Goal: Task Accomplishment & Management: Use online tool/utility

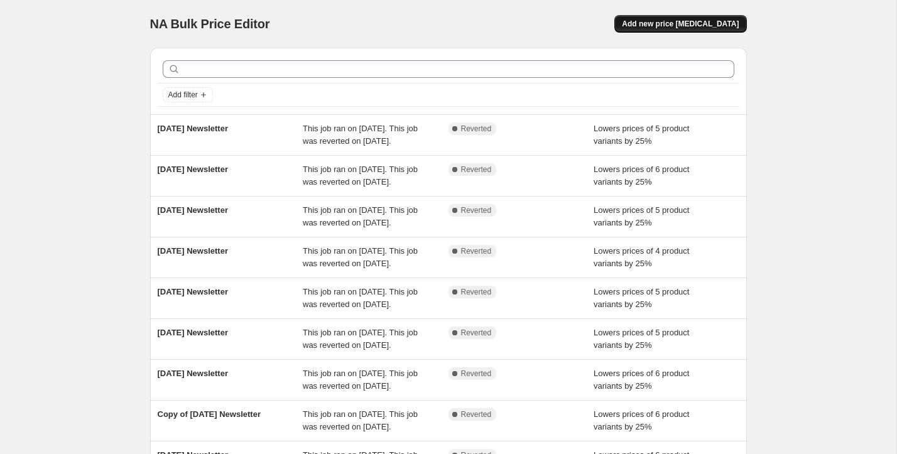
click at [722, 25] on span "Add new price [MEDICAL_DATA]" at bounding box center [680, 24] width 117 height 10
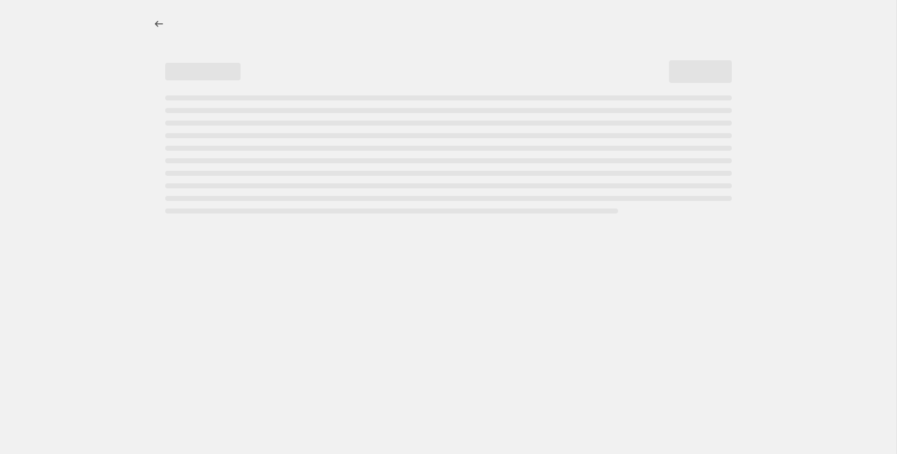
select select "percentage"
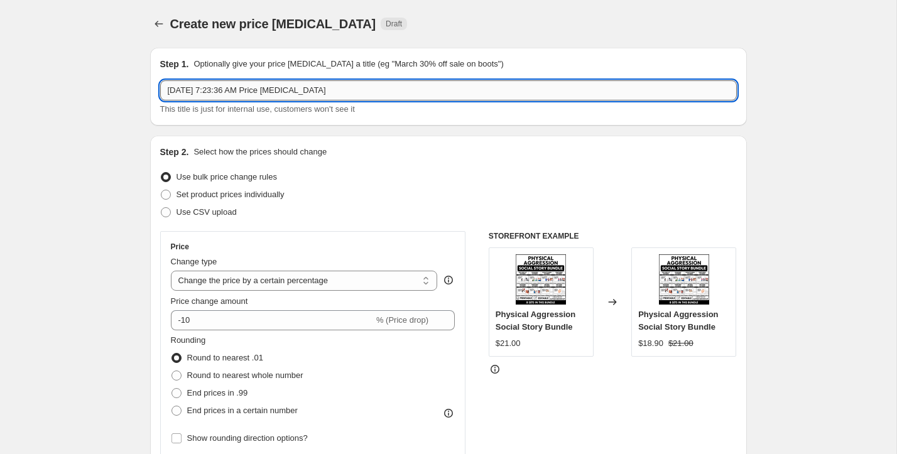
click at [250, 95] on input "Sep 8, 2025, 7:23:36 AM Price change job" at bounding box center [448, 90] width 577 height 20
type input "September 8 Newsletter"
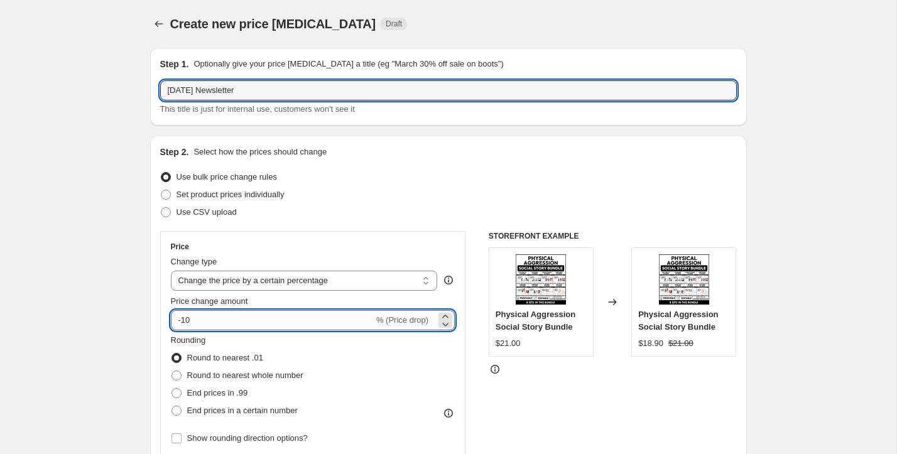
click at [202, 317] on input "-10" at bounding box center [272, 320] width 203 height 20
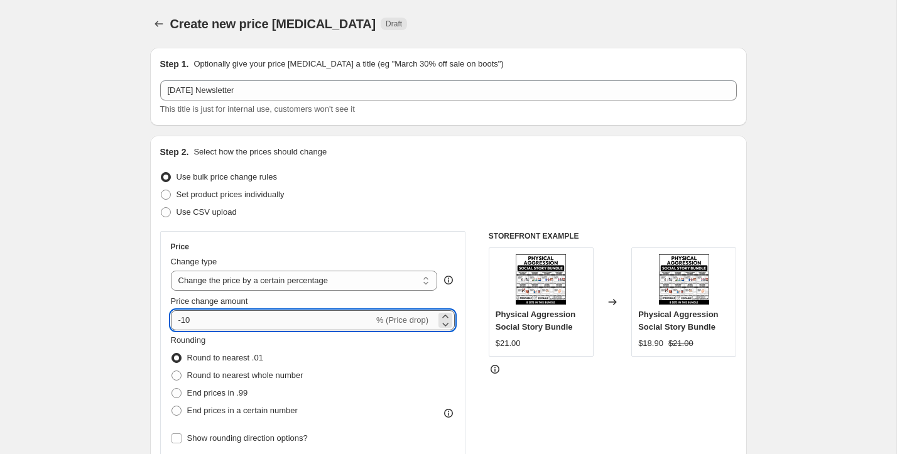
type input "-1"
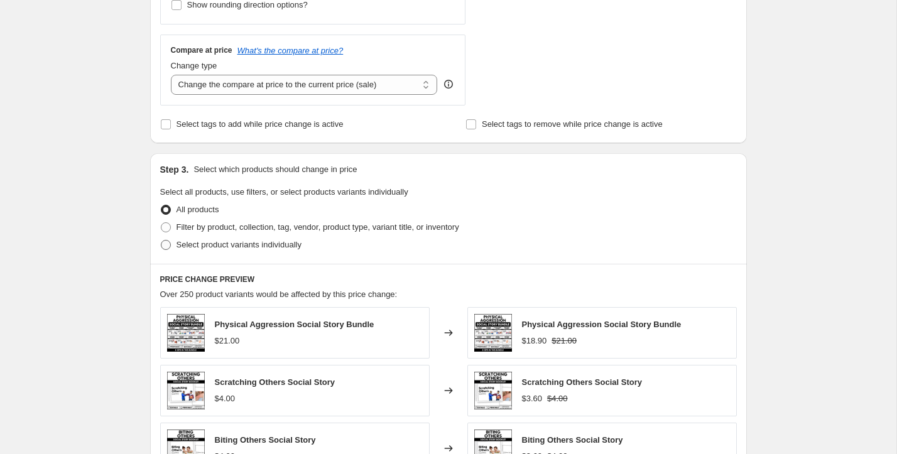
type input "-25"
click at [168, 243] on span at bounding box center [166, 245] width 10 height 10
click at [161, 241] on input "Select product variants individually" at bounding box center [161, 240] width 1 height 1
radio input "true"
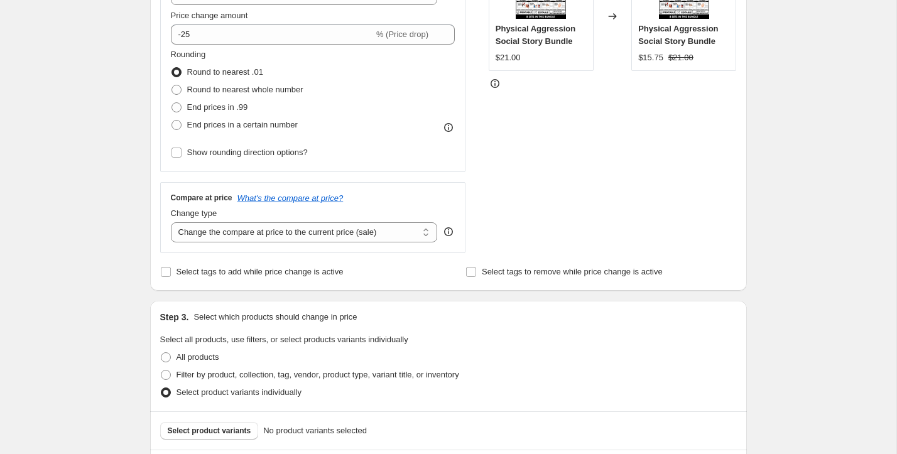
scroll to position [281, 0]
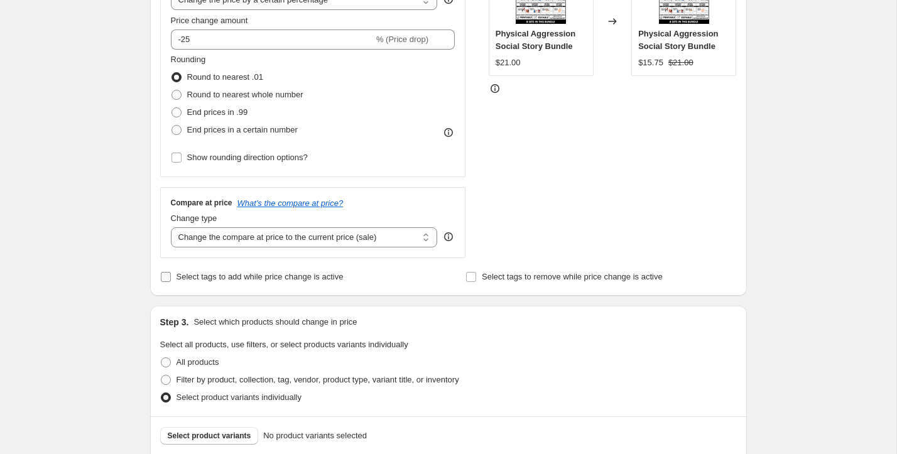
click at [197, 273] on span "Select tags to add while price change is active" at bounding box center [260, 276] width 167 height 9
click at [171, 273] on input "Select tags to add while price change is active" at bounding box center [166, 277] width 10 height 10
checkbox input "true"
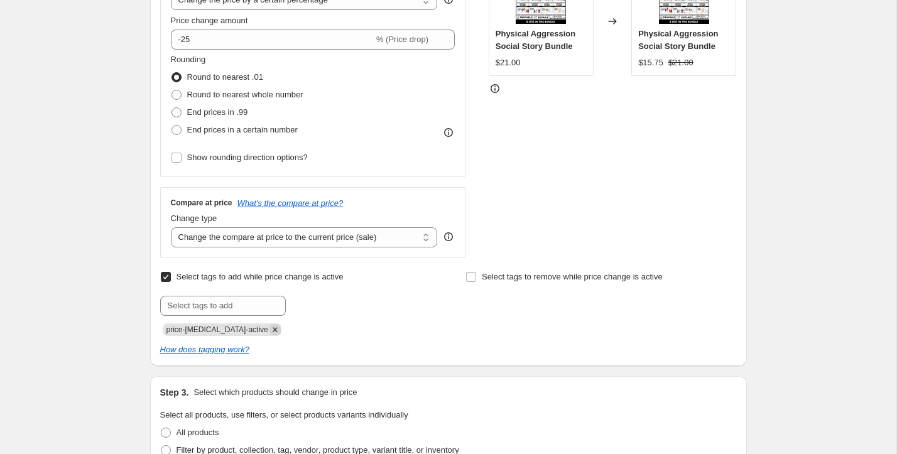
click at [270, 329] on icon "Remove price-change-job-active" at bounding box center [275, 329] width 11 height 11
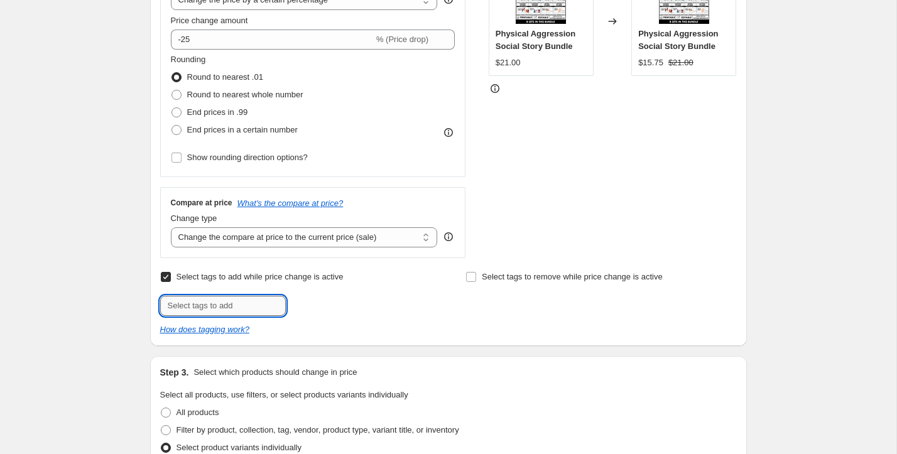
click at [246, 306] on input "text" at bounding box center [223, 306] width 126 height 20
type input "Newsletter Discount"
click at [316, 304] on span "Newsletter D..." at bounding box center [339, 304] width 52 height 9
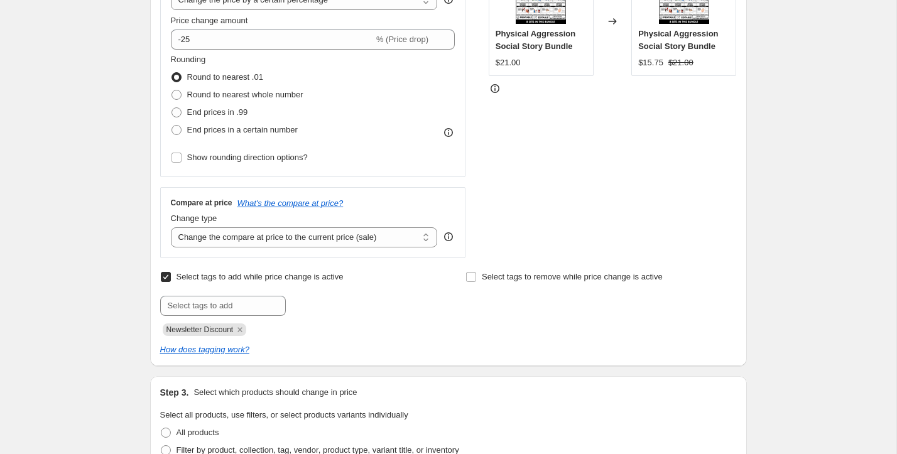
drag, startPoint x: 554, startPoint y: 278, endPoint x: 552, endPoint y: 291, distance: 13.3
click at [554, 278] on span "Select tags to remove while price change is active" at bounding box center [572, 276] width 181 height 9
click at [476, 278] on input "Select tags to remove while price change is active" at bounding box center [471, 277] width 10 height 10
checkbox input "true"
click at [538, 305] on input "text" at bounding box center [529, 306] width 126 height 20
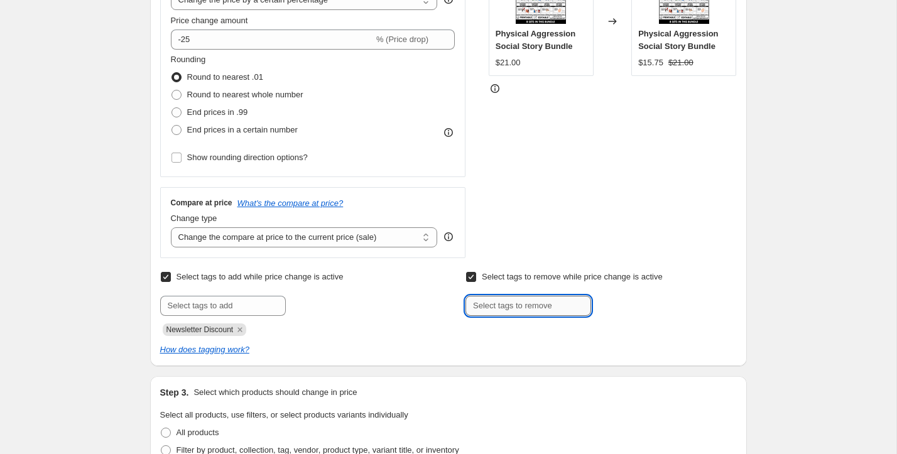
type input "Newsletter Discount"
drag, startPoint x: 631, startPoint y: 311, endPoint x: 573, endPoint y: 311, distance: 58.4
click at [631, 310] on button "Add Newsletter D..." at bounding box center [636, 305] width 84 height 18
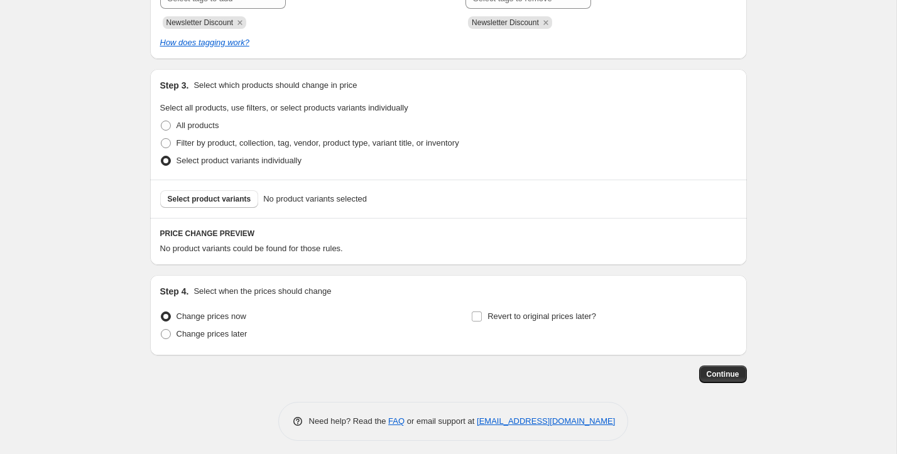
scroll to position [594, 0]
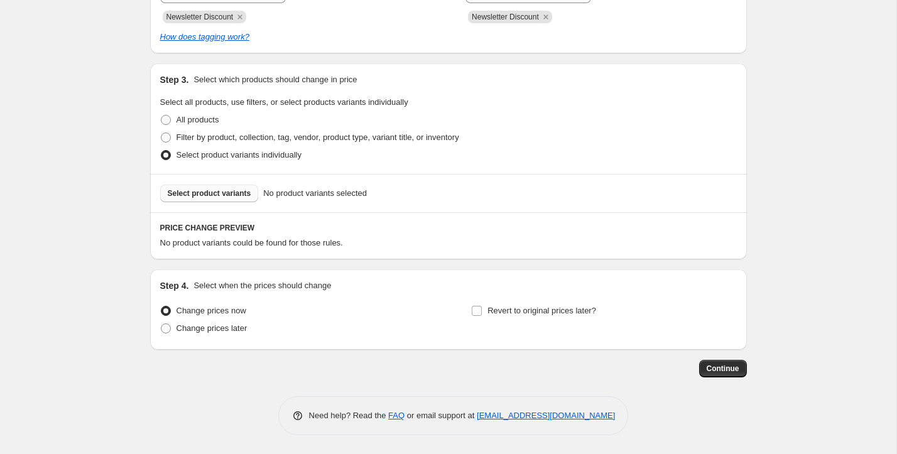
click at [182, 194] on span "Select product variants" at bounding box center [210, 193] width 84 height 10
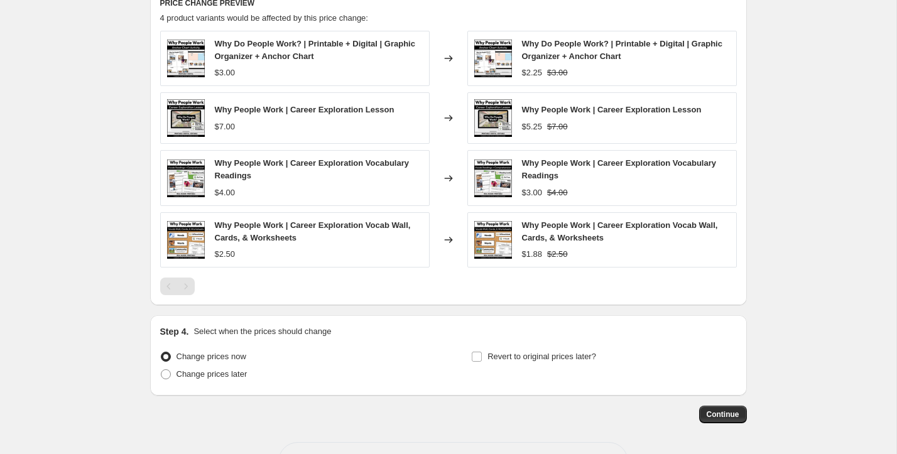
scroll to position [848, 0]
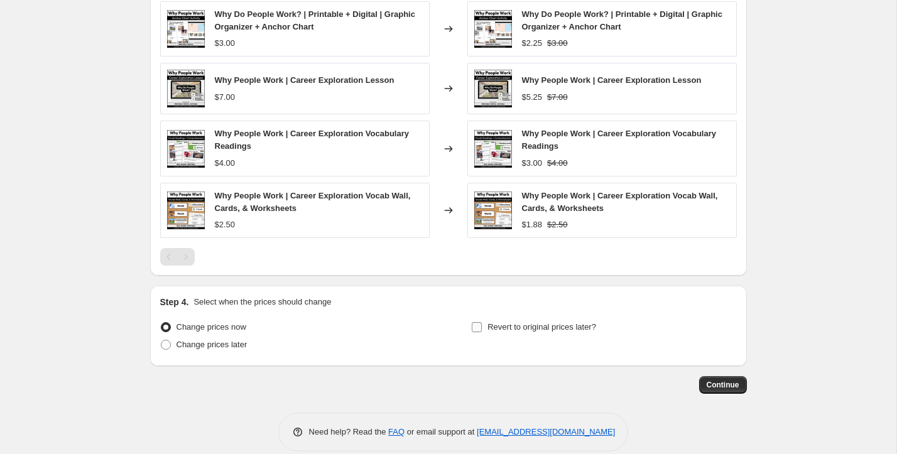
click at [515, 328] on span "Revert to original prices later?" at bounding box center [542, 326] width 109 height 9
click at [482, 328] on input "Revert to original prices later?" at bounding box center [477, 327] width 10 height 10
checkbox input "true"
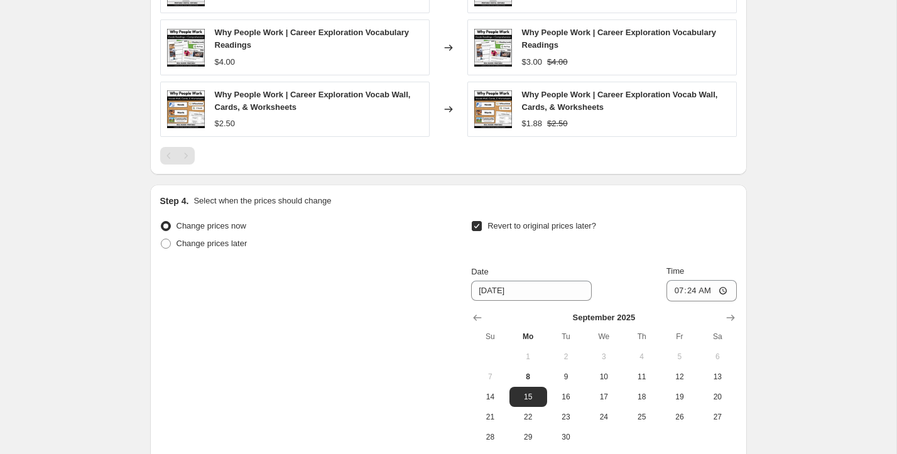
scroll to position [986, 0]
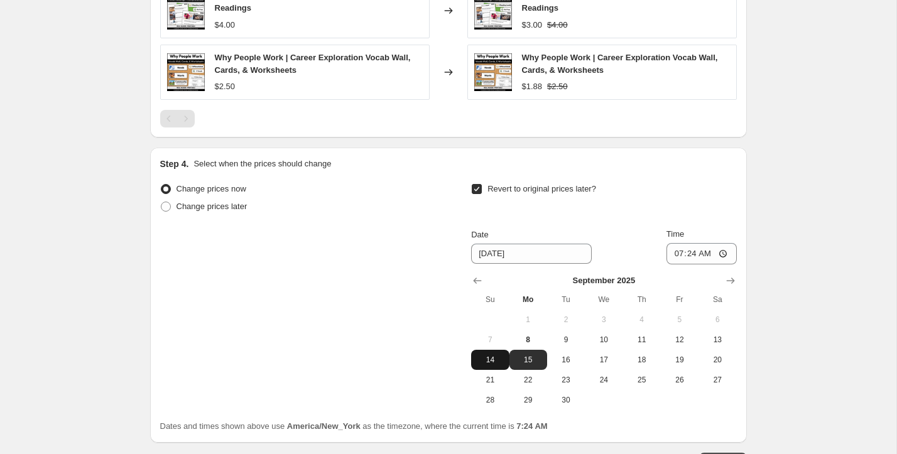
click at [490, 361] on span "14" at bounding box center [490, 360] width 28 height 10
type input "9/14/2025"
click at [695, 256] on input "07:24" at bounding box center [702, 253] width 70 height 21
click at [689, 252] on input "07:24" at bounding box center [702, 253] width 70 height 21
type input "07:00"
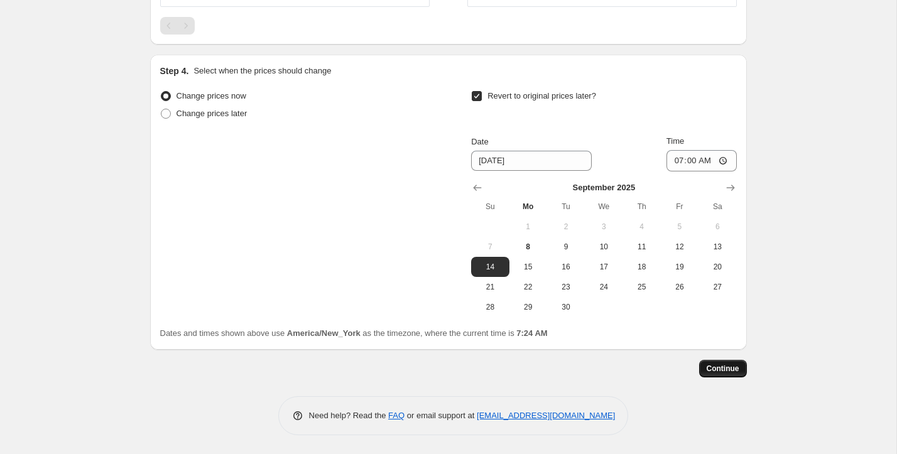
click at [728, 367] on span "Continue" at bounding box center [723, 369] width 33 height 10
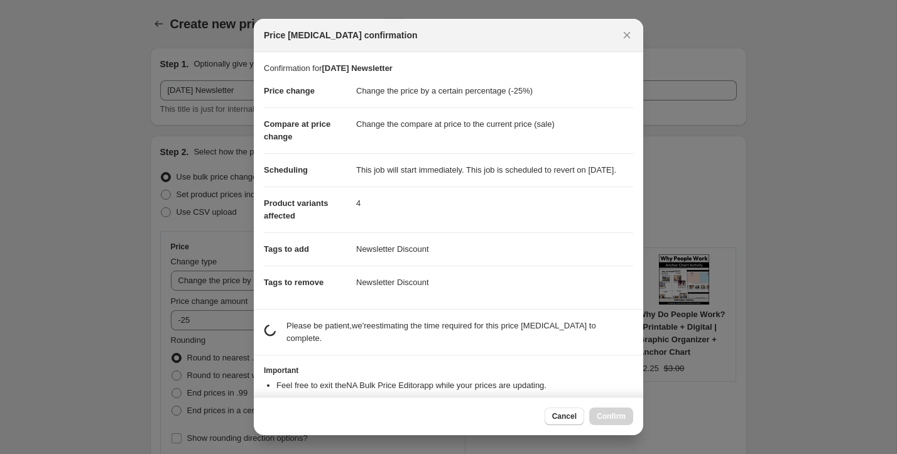
scroll to position [0, 0]
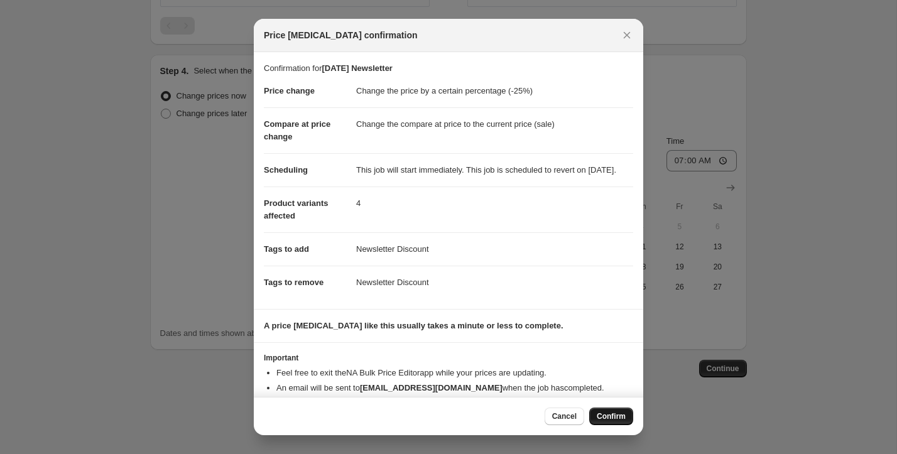
click at [604, 415] on span "Confirm" at bounding box center [611, 416] width 29 height 10
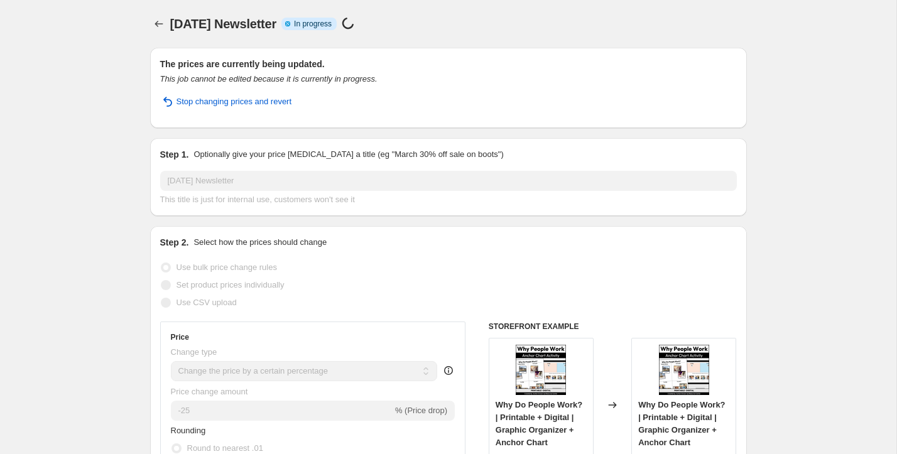
select select "percentage"
